Goal: Information Seeking & Learning: Learn about a topic

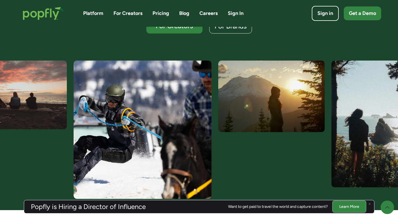
scroll to position [197, 0]
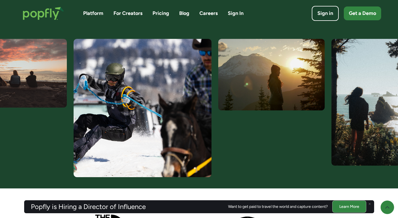
click at [161, 14] on link "Pricing" at bounding box center [161, 13] width 17 height 7
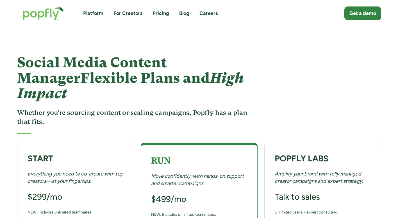
click at [127, 13] on link "For Creators" at bounding box center [128, 13] width 29 height 7
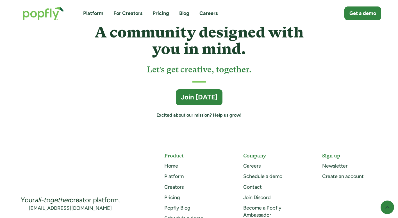
scroll to position [1546, 0]
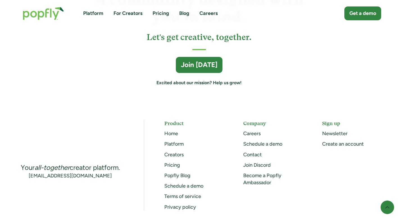
click at [258, 133] on link "Careers" at bounding box center [251, 133] width 17 height 6
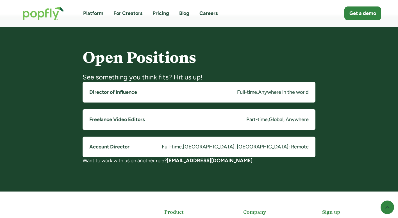
scroll to position [422, 0]
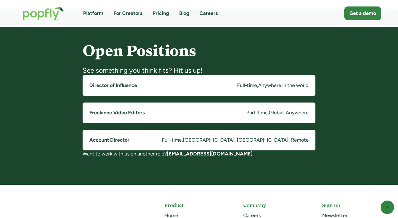
click at [133, 85] on h5 "Director of Influence" at bounding box center [113, 85] width 48 height 7
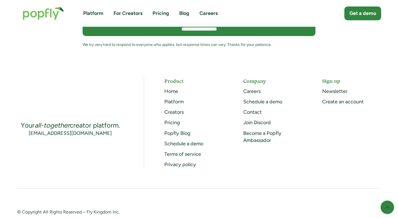
scroll to position [1375, 0]
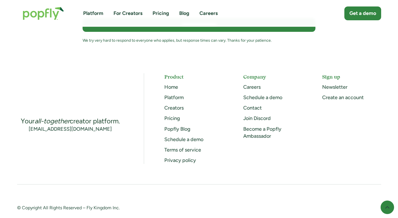
click at [265, 126] on link "Become a Popfly Ambassador" at bounding box center [262, 132] width 38 height 13
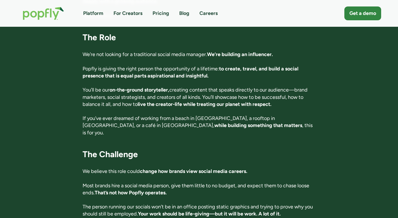
scroll to position [0, 0]
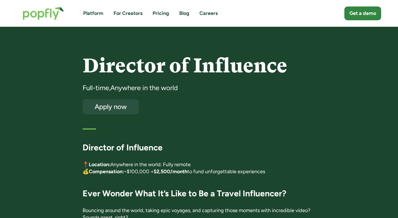
click at [121, 13] on link "For Creators" at bounding box center [128, 13] width 29 height 7
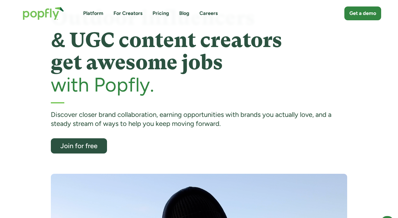
scroll to position [84, 0]
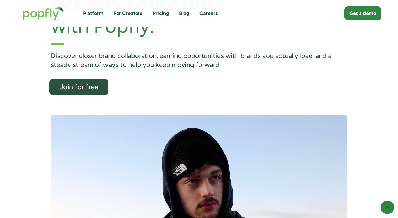
click at [80, 88] on div "Join for free" at bounding box center [79, 86] width 48 height 7
